Goal: Task Accomplishment & Management: Complete application form

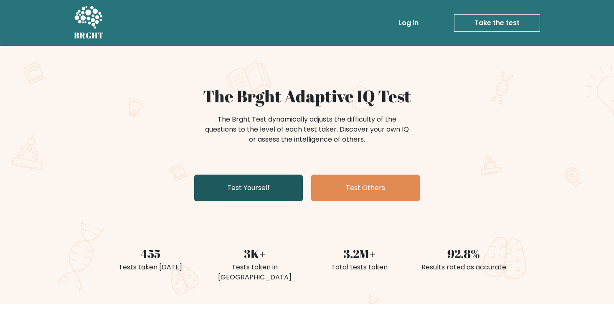
click at [281, 191] on link "Test Yourself" at bounding box center [248, 188] width 109 height 27
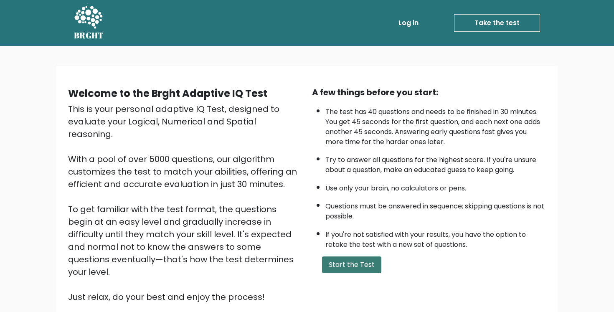
click at [363, 263] on button "Start the Test" at bounding box center [351, 264] width 59 height 17
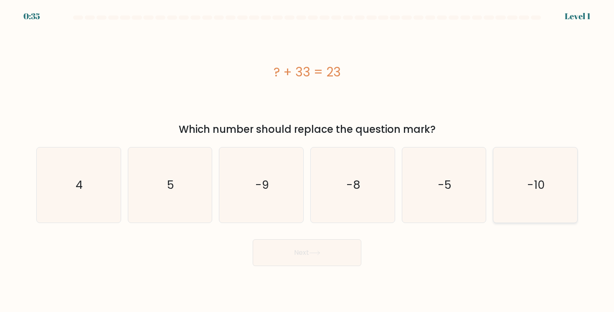
click at [526, 205] on icon "-10" at bounding box center [534, 184] width 75 height 75
click at [307, 160] on input "f. -10" at bounding box center [307, 158] width 0 height 4
radio input "true"
click at [339, 253] on button "Next" at bounding box center [307, 252] width 109 height 27
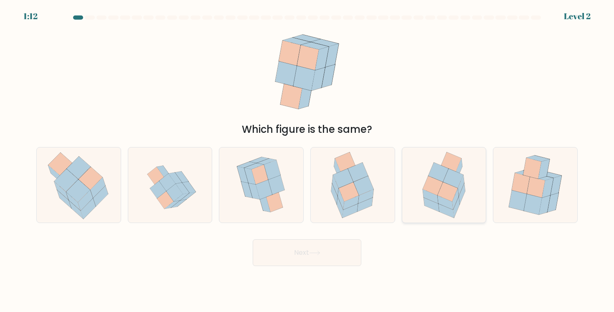
click at [441, 192] on icon at bounding box center [448, 191] width 20 height 19
click at [307, 160] on input "e." at bounding box center [307, 158] width 0 height 4
radio input "true"
click at [331, 257] on button "Next" at bounding box center [307, 252] width 109 height 27
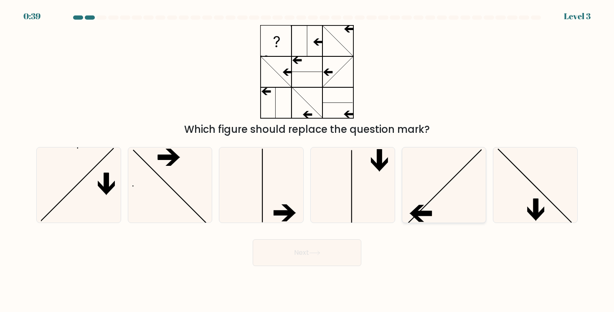
click at [439, 172] on icon at bounding box center [443, 184] width 75 height 75
click at [307, 160] on input "e." at bounding box center [307, 158] width 0 height 4
radio input "true"
click at [326, 253] on button "Next" at bounding box center [307, 252] width 109 height 27
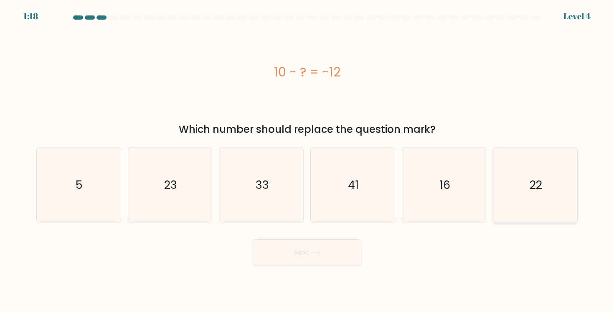
click at [531, 174] on icon "22" at bounding box center [534, 184] width 75 height 75
click at [307, 160] on input "f. 22" at bounding box center [307, 158] width 0 height 4
radio input "true"
click at [302, 263] on button "Next" at bounding box center [307, 252] width 109 height 27
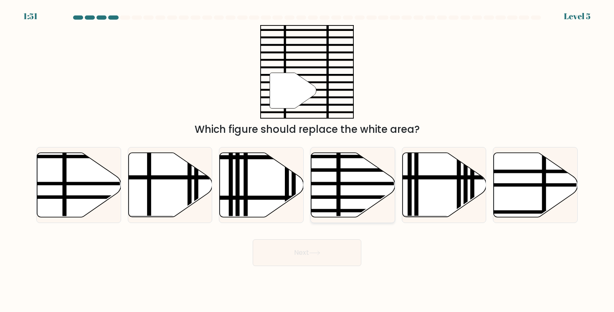
click at [342, 200] on icon at bounding box center [353, 185] width 84 height 64
click at [307, 160] on input "d." at bounding box center [307, 158] width 0 height 4
radio input "true"
click at [337, 256] on button "Next" at bounding box center [307, 252] width 109 height 27
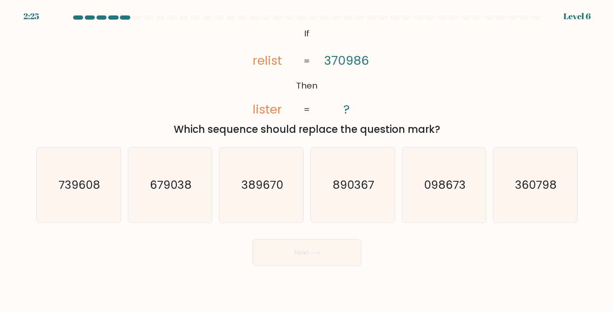
click at [258, 62] on tspan "relist" at bounding box center [267, 60] width 29 height 17
drag, startPoint x: 257, startPoint y: 63, endPoint x: 252, endPoint y: 63, distance: 4.6
click at [252, 63] on icon "@import url('https://fonts.googleapis.com/css?family=Abril+Fatface:400,100,100i…" at bounding box center [307, 72] width 152 height 94
click at [268, 68] on tspan "relist" at bounding box center [267, 60] width 29 height 17
click at [268, 63] on tspan "relist" at bounding box center [267, 60] width 29 height 17
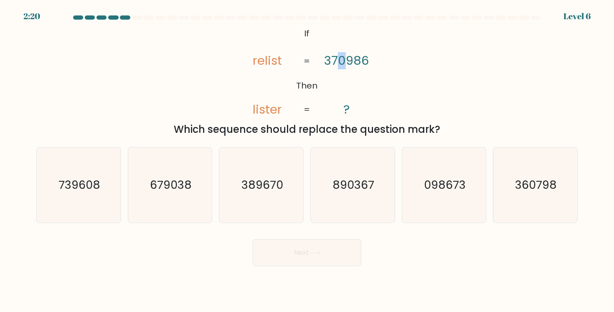
drag, startPoint x: 340, startPoint y: 63, endPoint x: 345, endPoint y: 63, distance: 5.0
click at [345, 63] on tspan "370986" at bounding box center [346, 60] width 45 height 17
click at [466, 192] on icon "098673" at bounding box center [443, 184] width 75 height 75
click at [307, 160] on input "e. 098673" at bounding box center [307, 158] width 0 height 4
radio input "true"
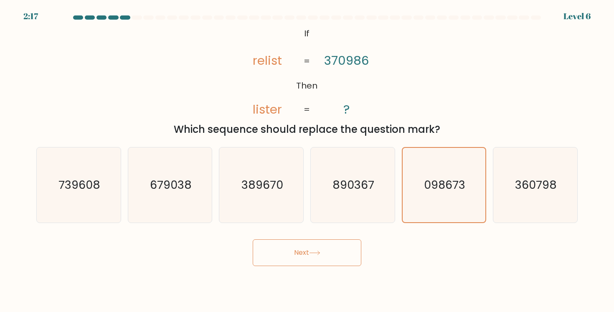
click at [330, 252] on button "Next" at bounding box center [307, 252] width 109 height 27
